Goal: Transaction & Acquisition: Purchase product/service

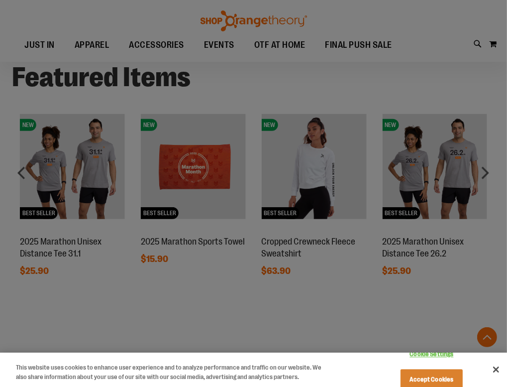
scroll to position [487, 0]
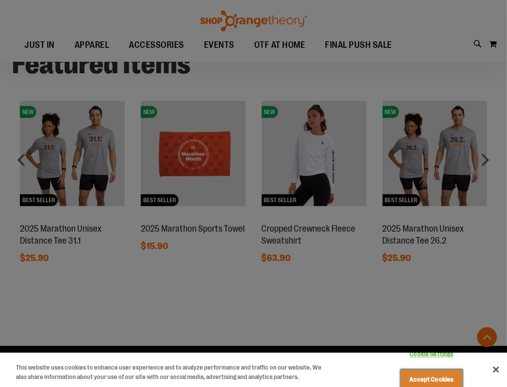
click at [410, 369] on button "Accept Cookies" at bounding box center [432, 379] width 62 height 21
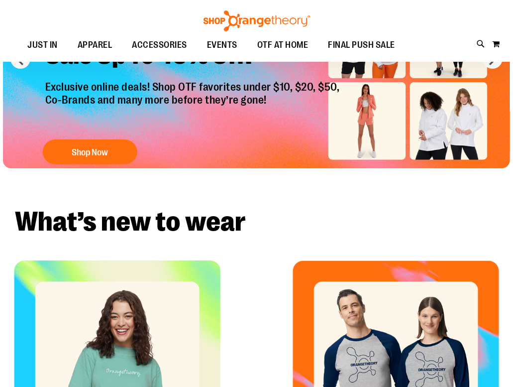
scroll to position [0, 0]
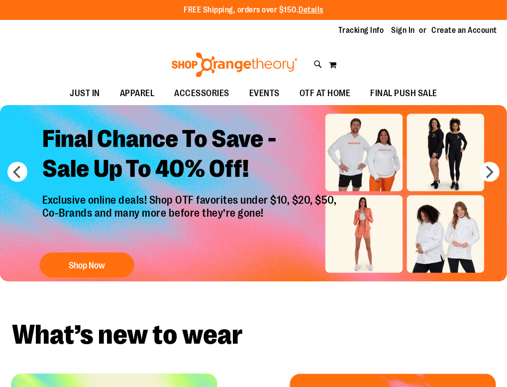
click at [313, 63] on div "Toggle Nav Search Popular Suggestions Advanced Search" at bounding box center [253, 62] width 507 height 40
click at [315, 63] on icon at bounding box center [318, 64] width 8 height 11
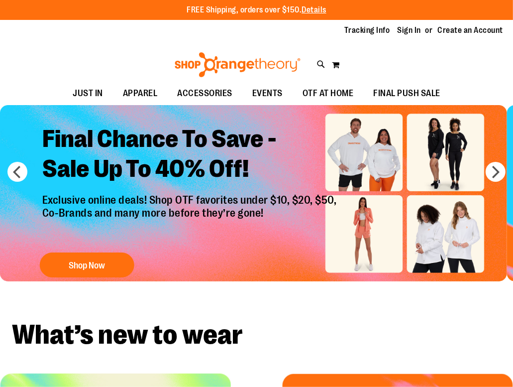
click at [199, 42] on input "Search" at bounding box center [257, 56] width 404 height 33
type input "*********"
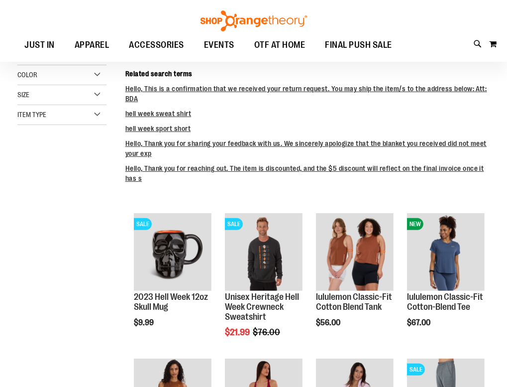
scroll to position [119, 0]
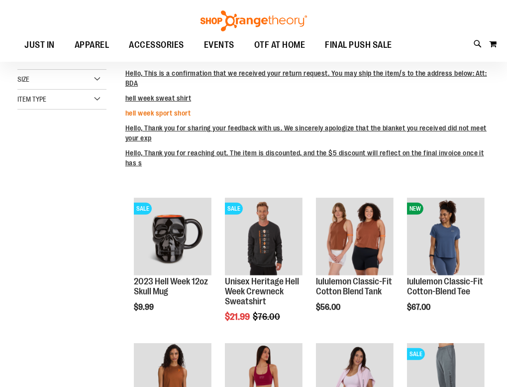
click at [159, 110] on link "hell week sport short" at bounding box center [159, 113] width 66 height 8
